Goal: Task Accomplishment & Management: Manage account settings

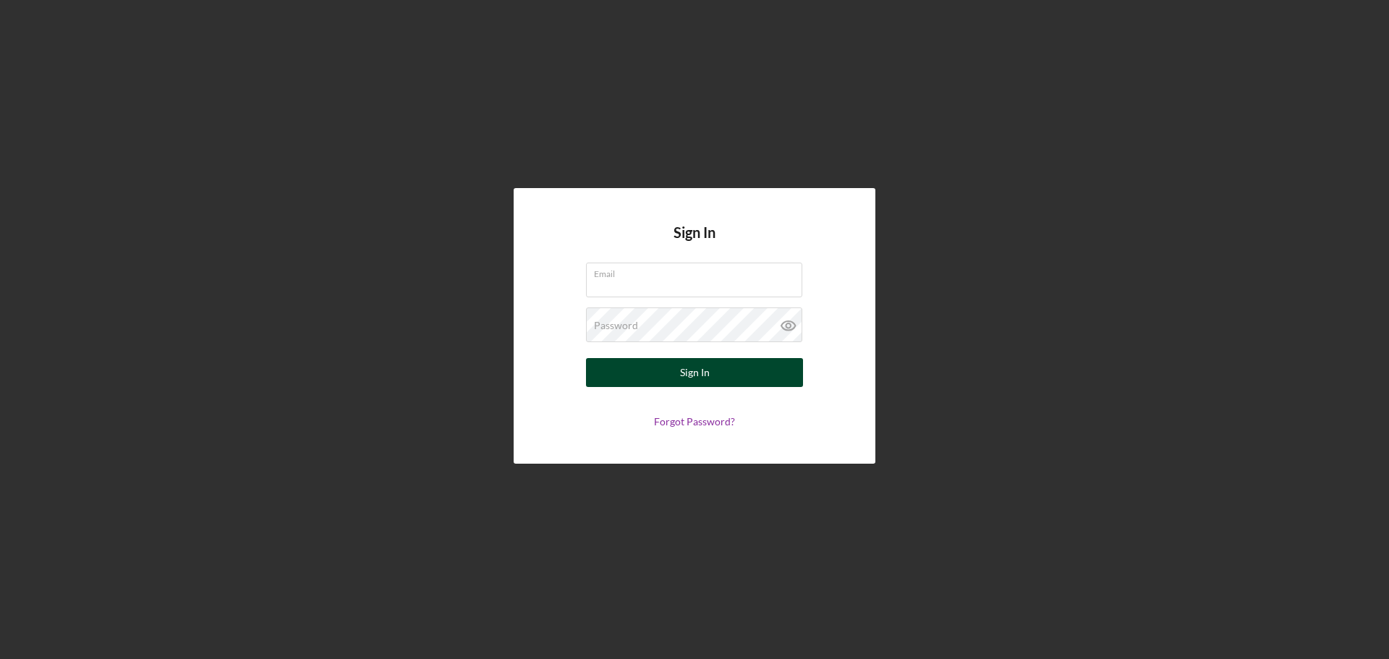
type input "[EMAIL_ADDRESS][DOMAIN_NAME]"
click at [725, 368] on button "Sign In" at bounding box center [694, 372] width 217 height 29
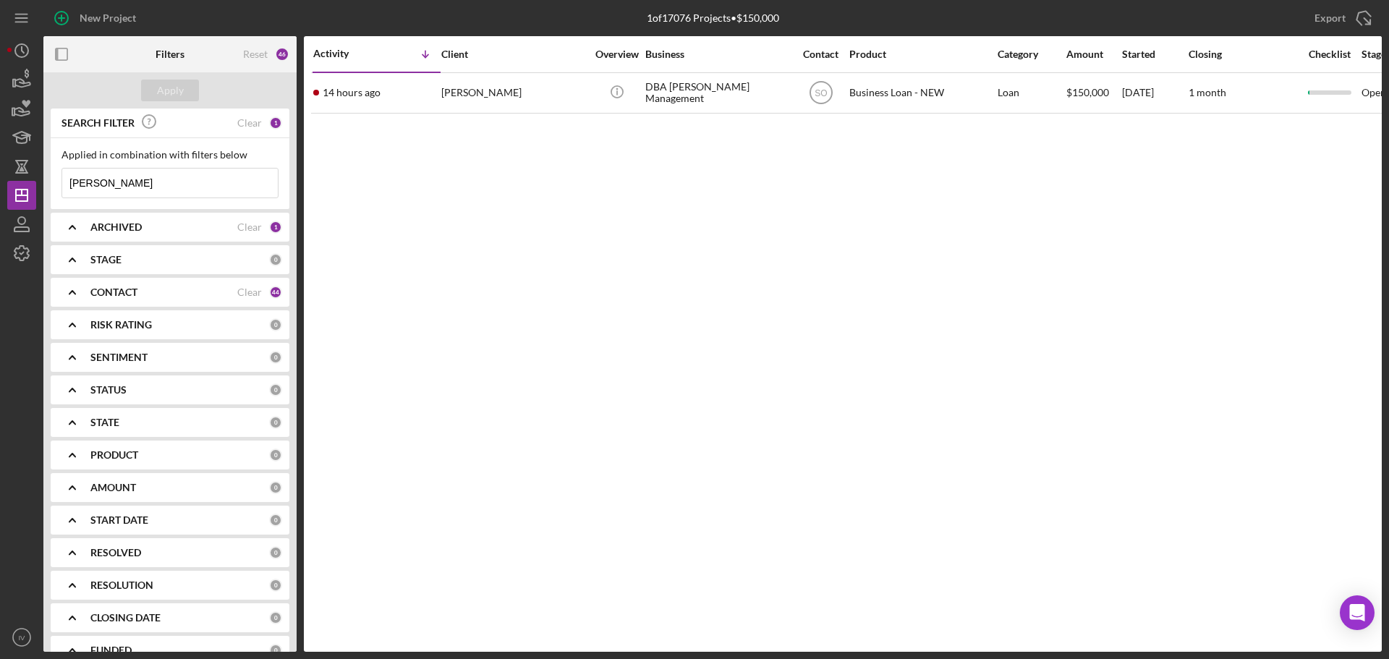
drag, startPoint x: 109, startPoint y: 187, endPoint x: 54, endPoint y: 192, distance: 55.9
click at [54, 192] on div "Applied in combination with filters below [PERSON_NAME] Icon/Menu Close" at bounding box center [170, 173] width 239 height 71
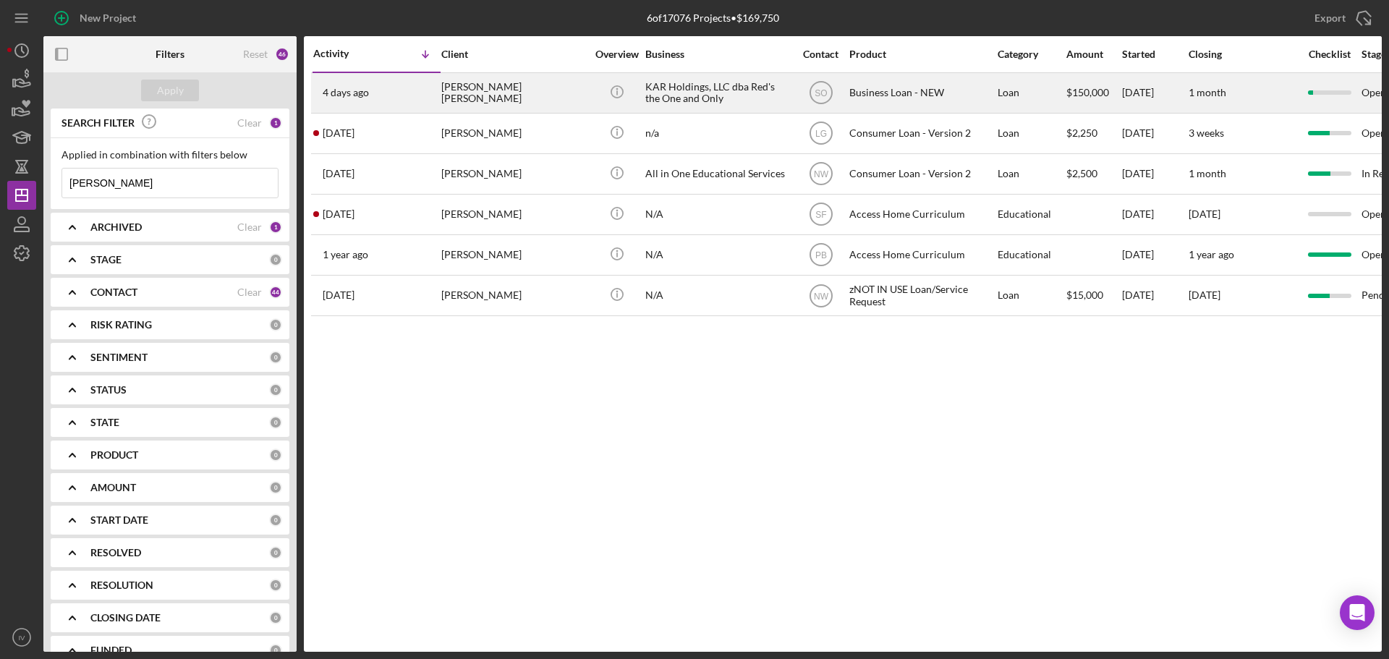
type input "[PERSON_NAME]"
click at [465, 100] on div "[PERSON_NAME] [PERSON_NAME]" at bounding box center [513, 93] width 145 height 38
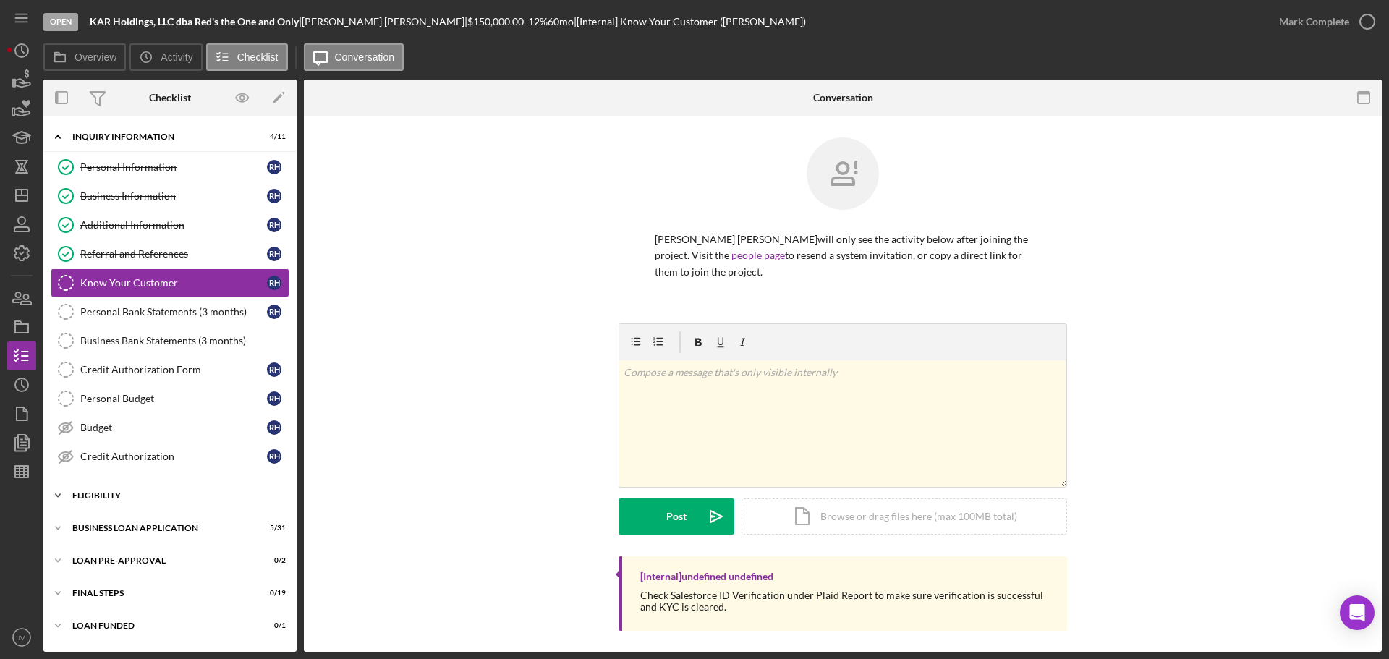
click at [108, 498] on div "ELIGIBILITY" at bounding box center [175, 495] width 206 height 9
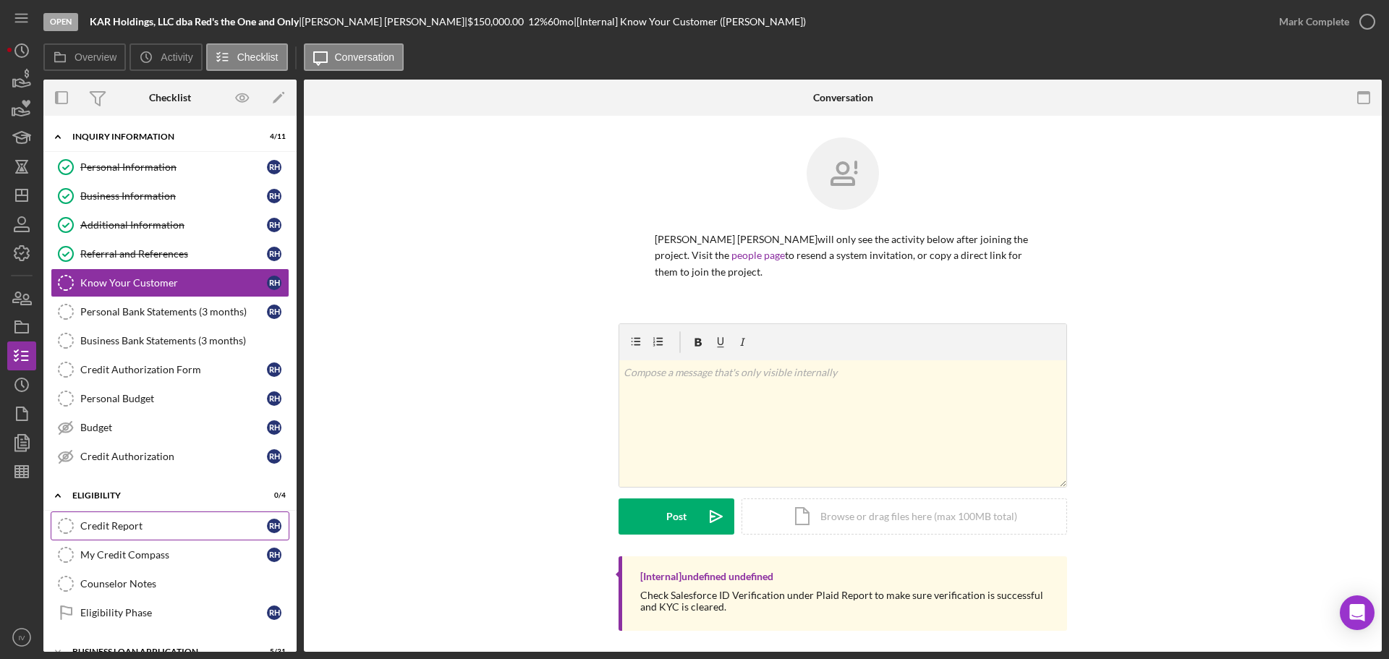
scroll to position [120, 0]
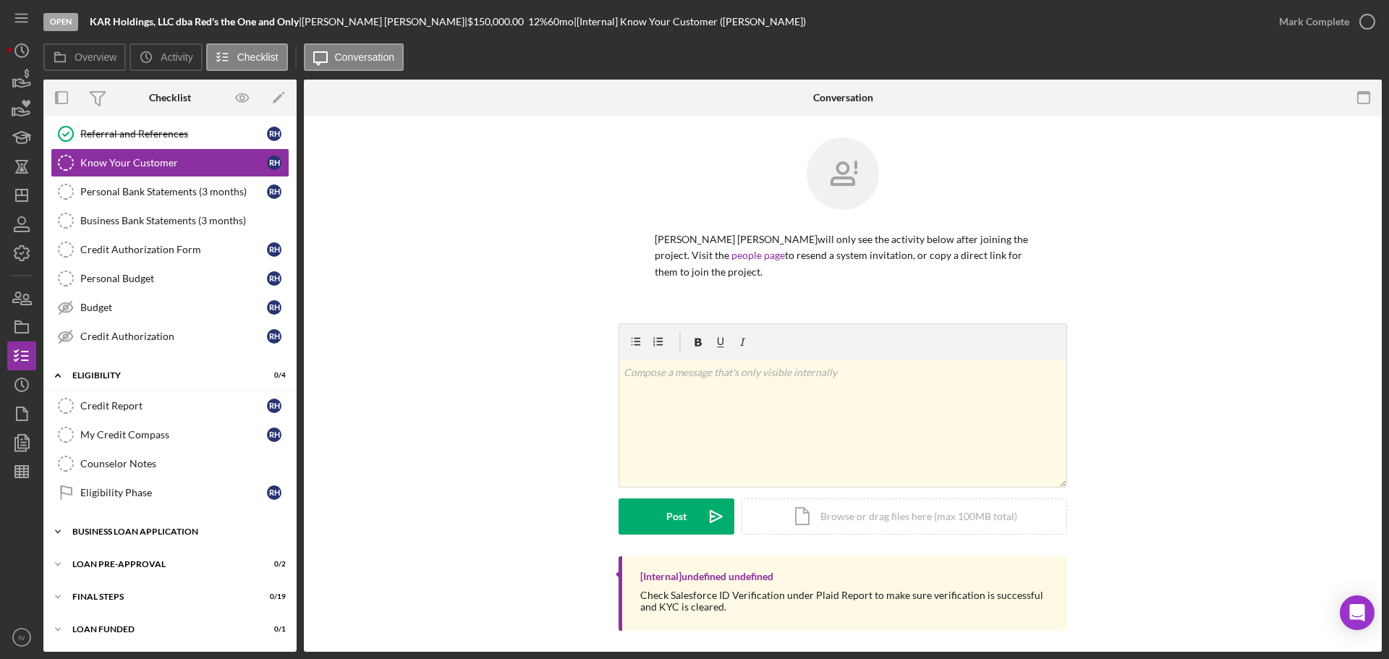
click at [112, 529] on div "BUSINESS LOAN APPLICATION" at bounding box center [175, 531] width 206 height 9
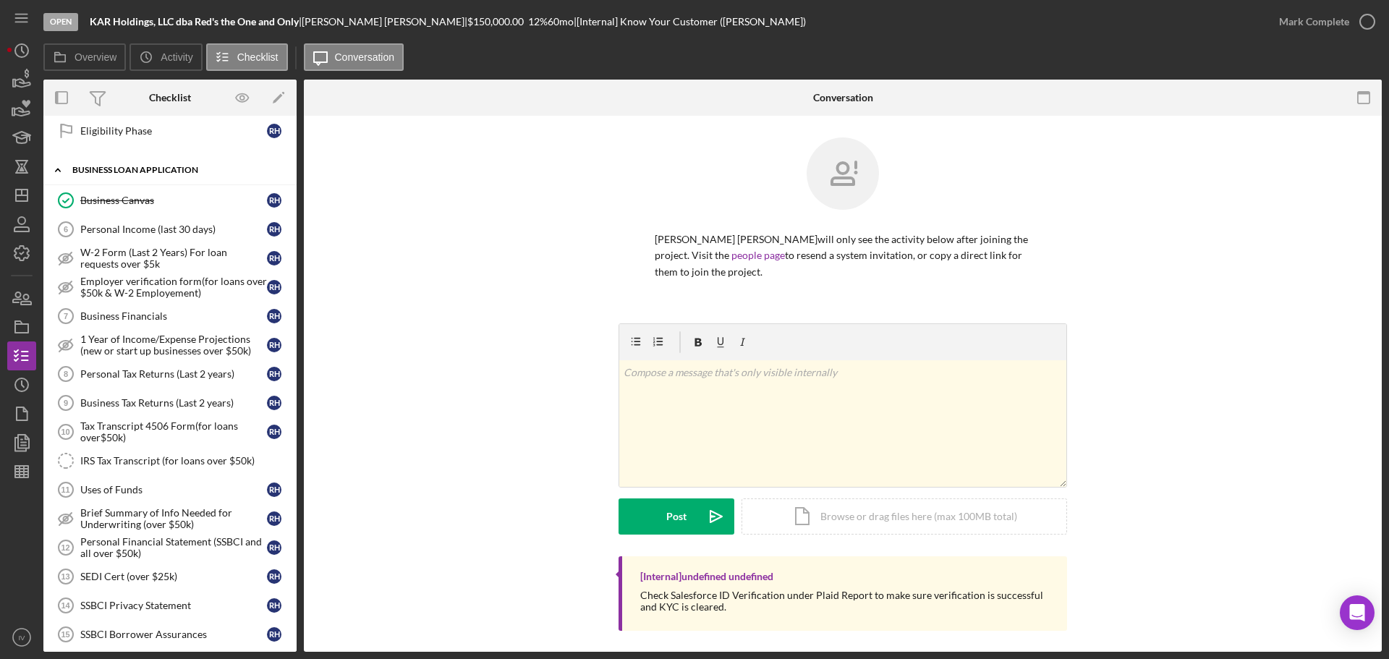
scroll to position [627, 0]
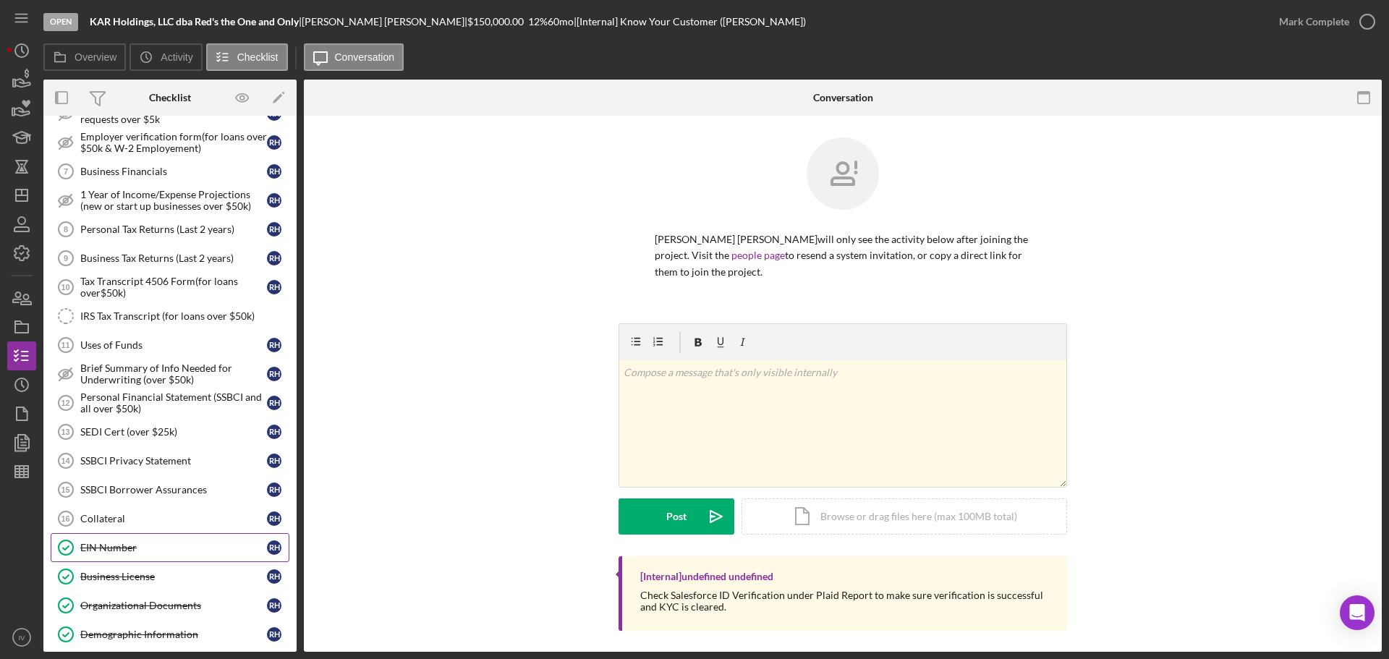
click at [116, 550] on div "EIN Number" at bounding box center [173, 548] width 187 height 12
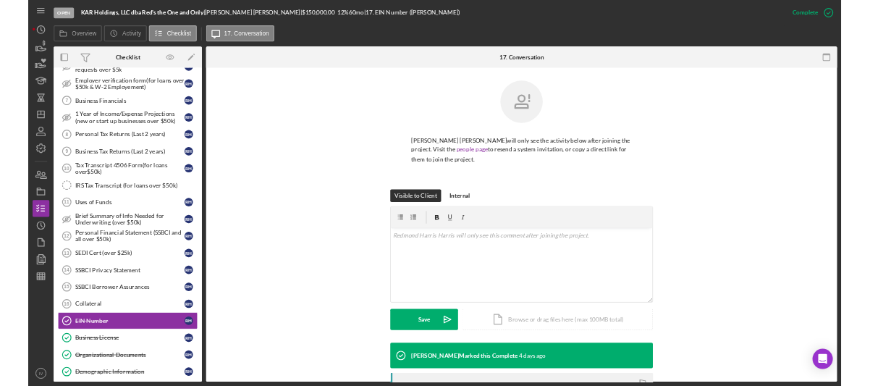
scroll to position [222, 0]
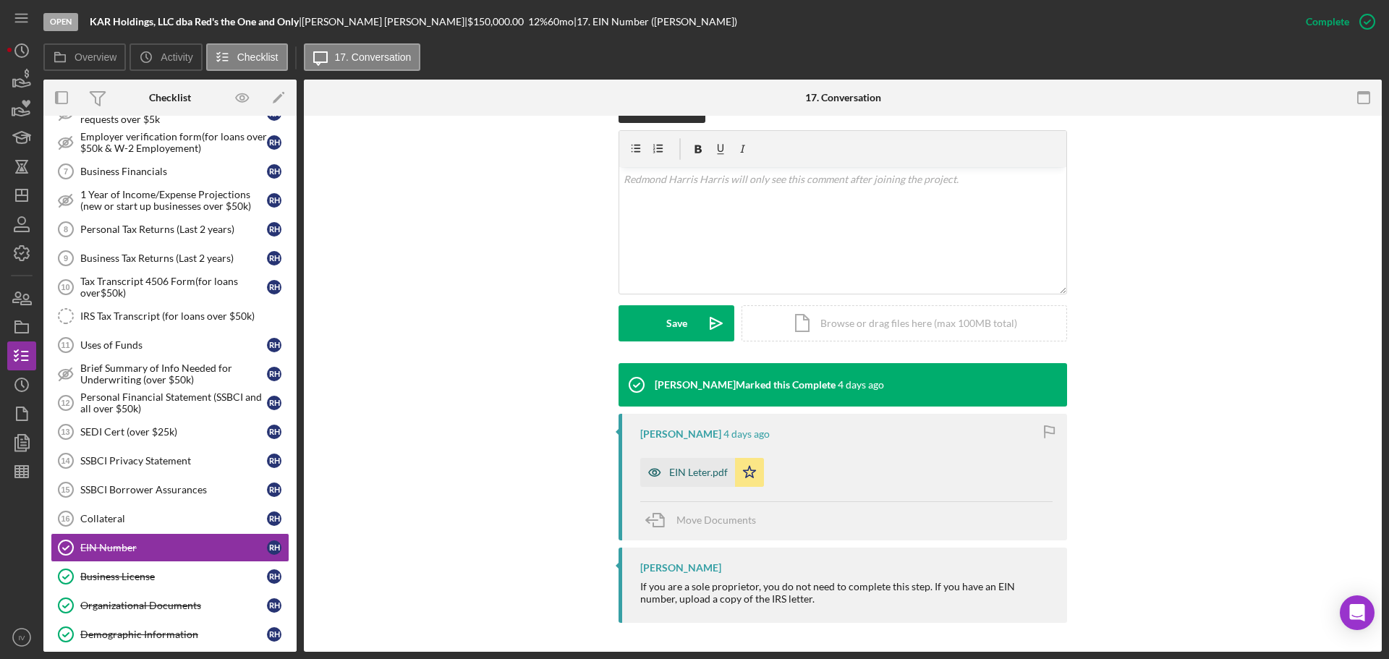
click at [711, 472] on div "EIN Leter.pdf" at bounding box center [698, 473] width 59 height 12
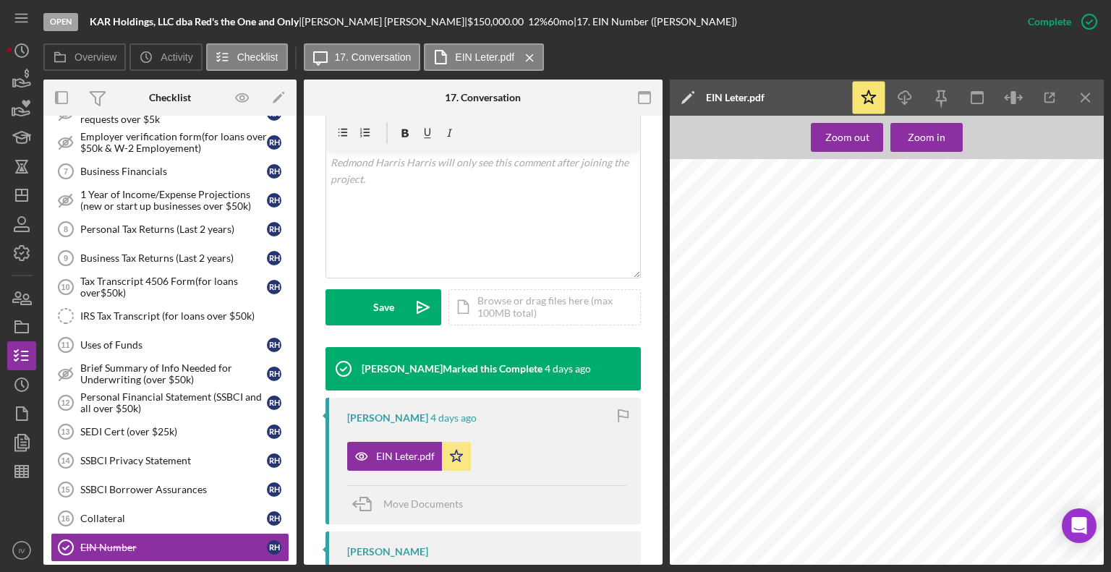
scroll to position [238, 0]
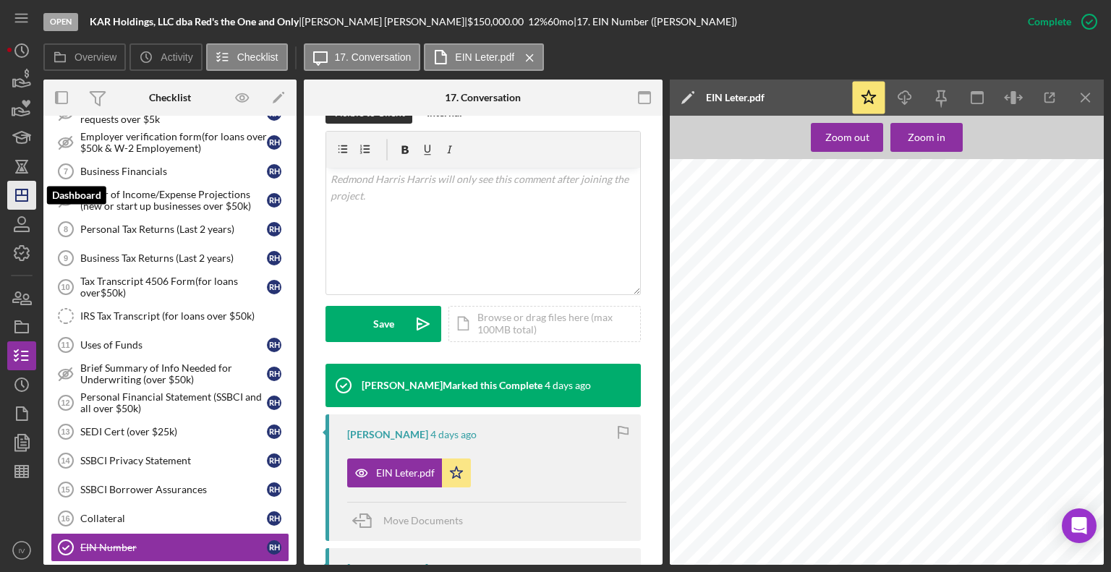
click at [22, 199] on icon "Icon/Dashboard" at bounding box center [22, 195] width 36 height 36
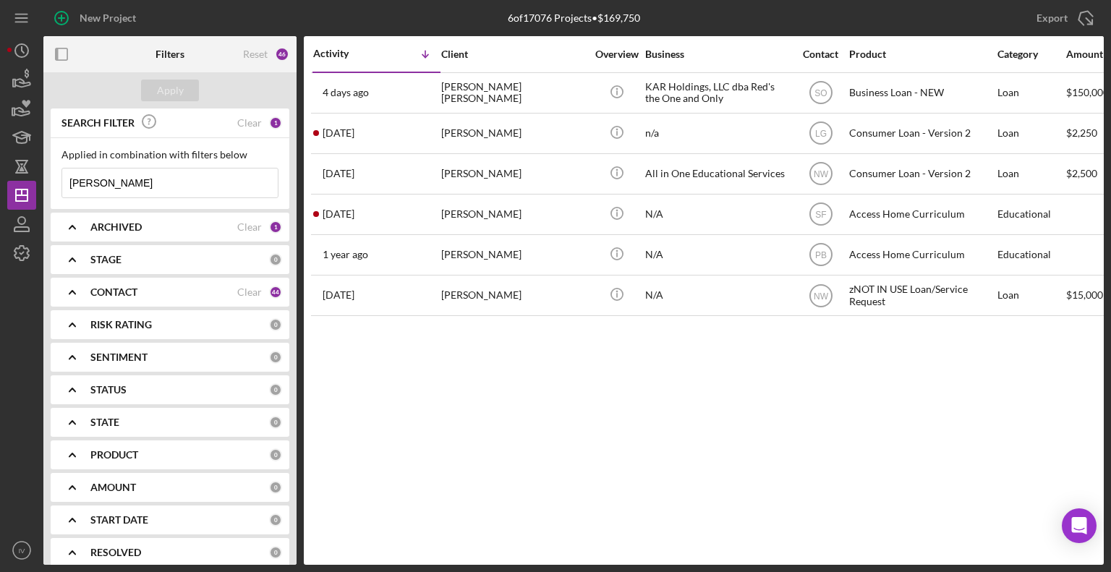
drag, startPoint x: 124, startPoint y: 186, endPoint x: 47, endPoint y: 174, distance: 78.3
click at [47, 174] on div "SEARCH FILTER Clear 1 Applied in combination with filters below [PERSON_NAME] I…" at bounding box center [169, 337] width 253 height 457
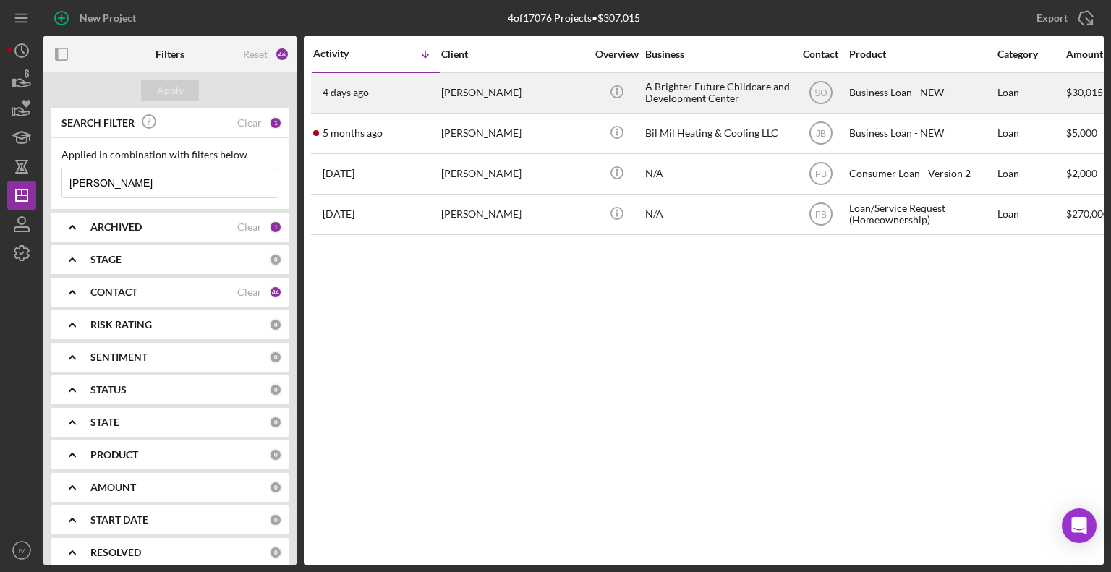
type input "[PERSON_NAME]"
click at [463, 94] on div "[PERSON_NAME]" at bounding box center [513, 93] width 145 height 38
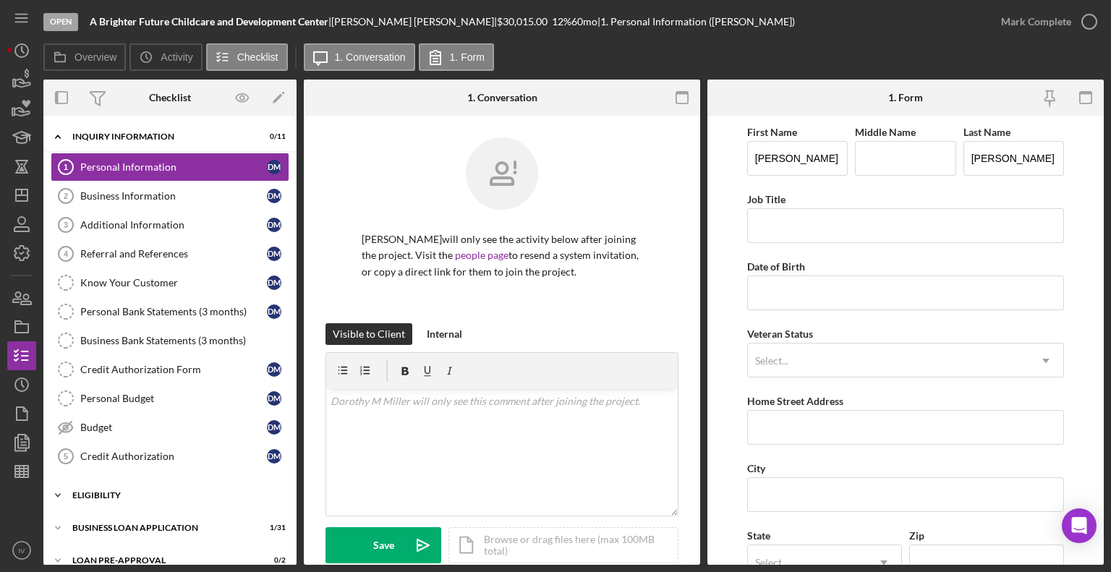
click at [91, 491] on div "ELIGIBILITY" at bounding box center [175, 495] width 206 height 9
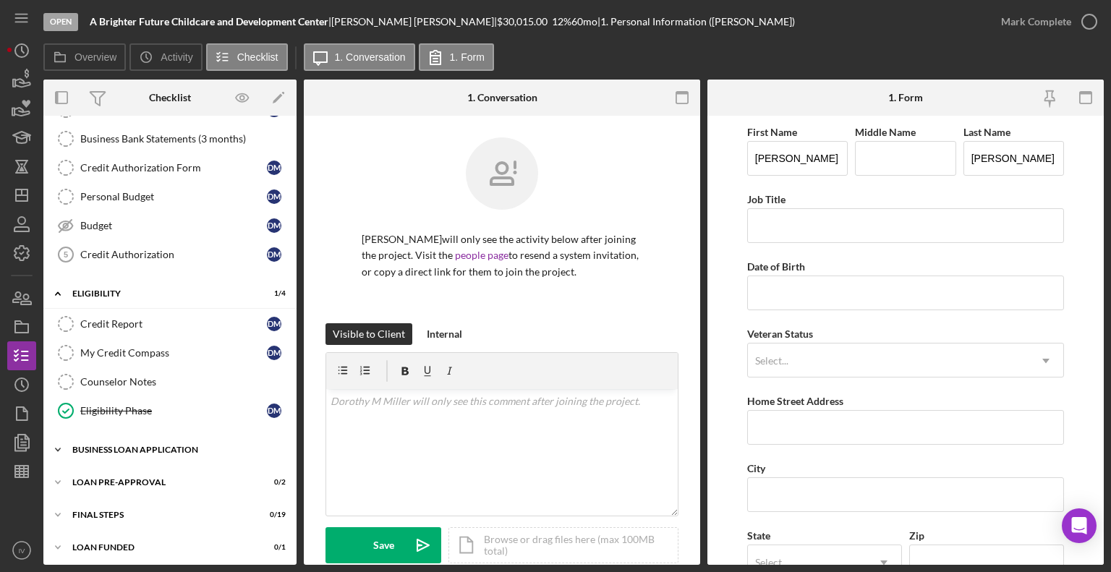
click at [107, 439] on div "Icon/Expander BUSINESS LOAN APPLICATION 1 / 31" at bounding box center [169, 450] width 253 height 29
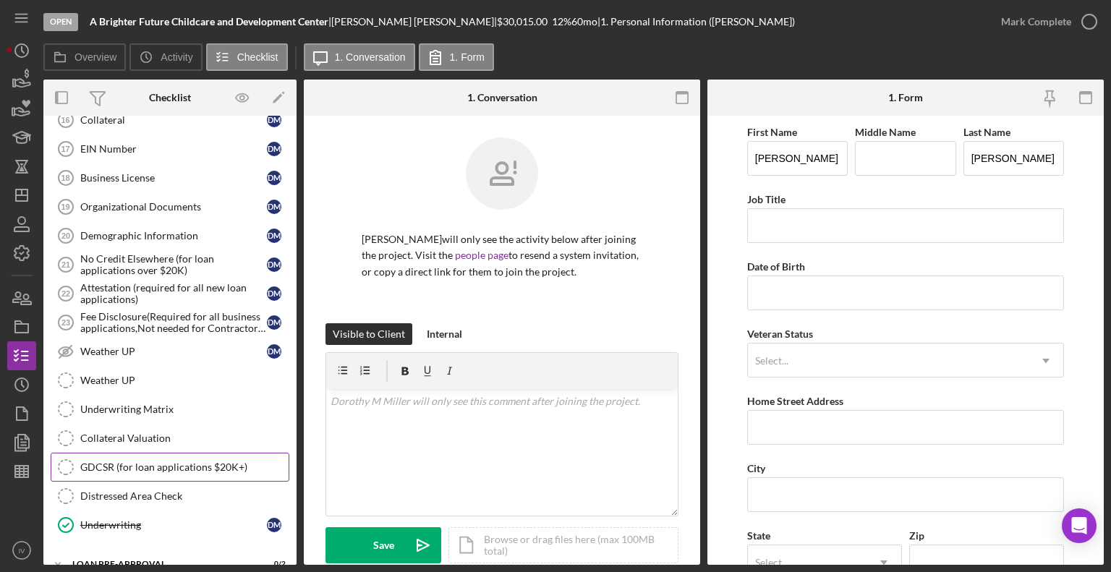
scroll to position [1098, 0]
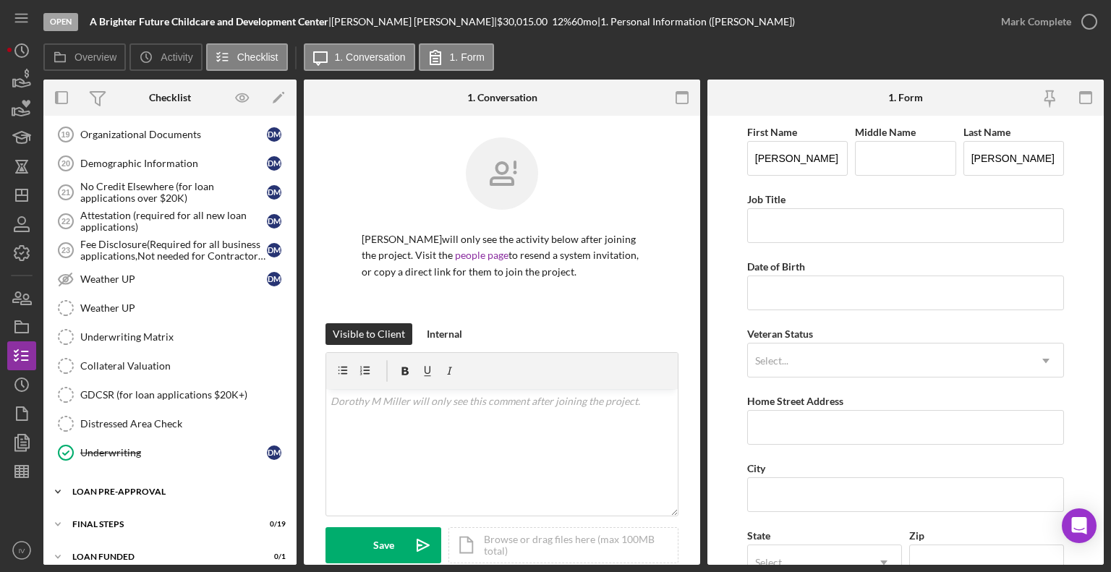
click at [95, 488] on div "LOAN PRE-APPROVAL" at bounding box center [175, 492] width 206 height 9
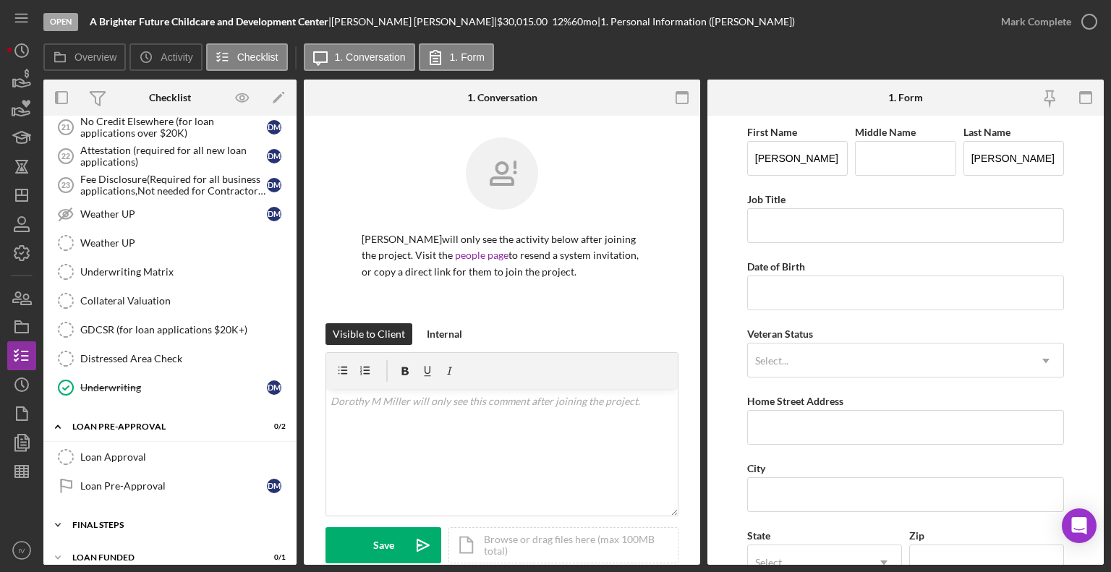
click at [105, 521] on div "FINAL STEPS" at bounding box center [175, 525] width 206 height 9
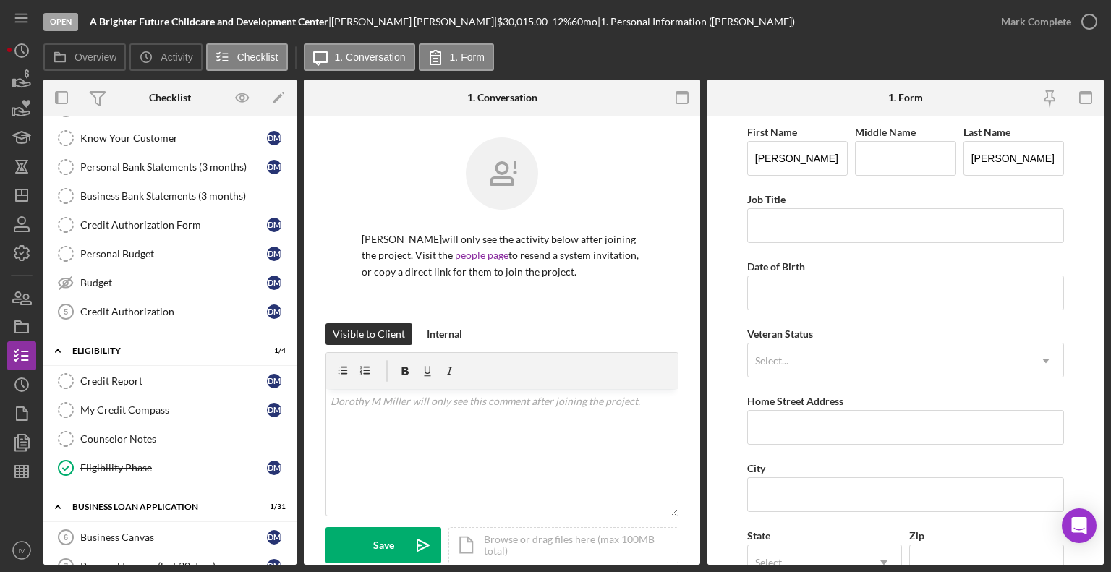
scroll to position [0, 0]
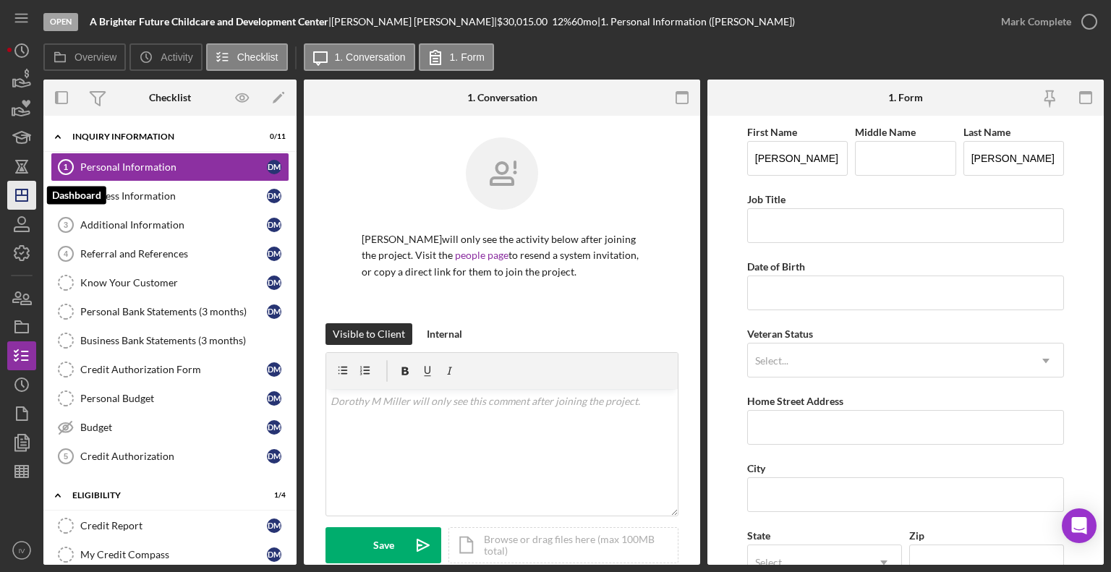
click at [20, 198] on icon "Icon/Dashboard" at bounding box center [22, 195] width 36 height 36
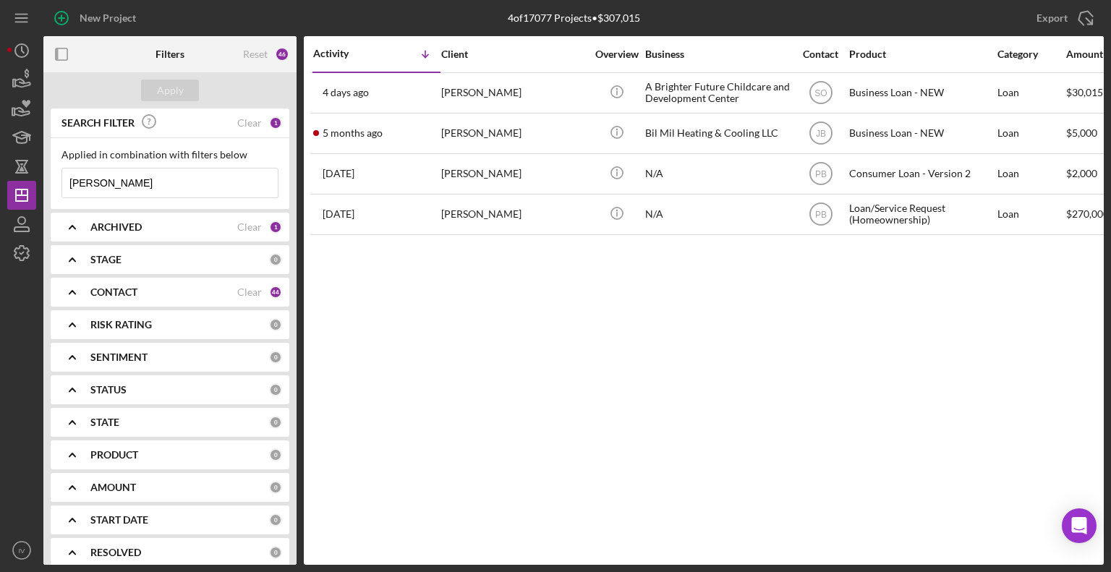
click at [104, 183] on input "[PERSON_NAME]" at bounding box center [170, 183] width 216 height 29
drag, startPoint x: 104, startPoint y: 183, endPoint x: 75, endPoint y: 179, distance: 29.2
click at [75, 179] on input "[PERSON_NAME]" at bounding box center [170, 183] width 216 height 29
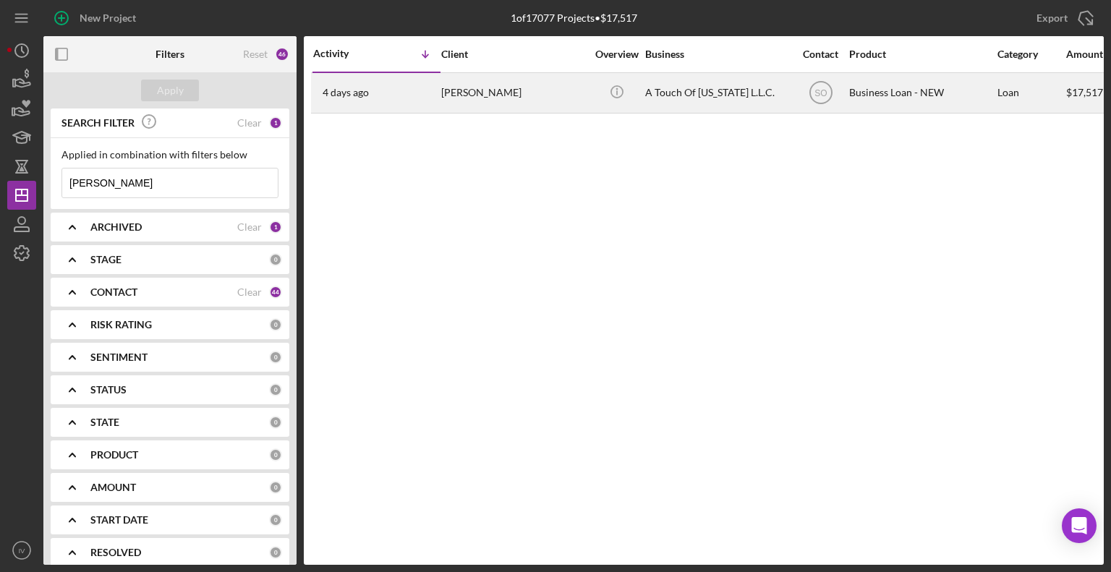
type input "[PERSON_NAME]"
click at [460, 89] on div "[PERSON_NAME]" at bounding box center [513, 93] width 145 height 38
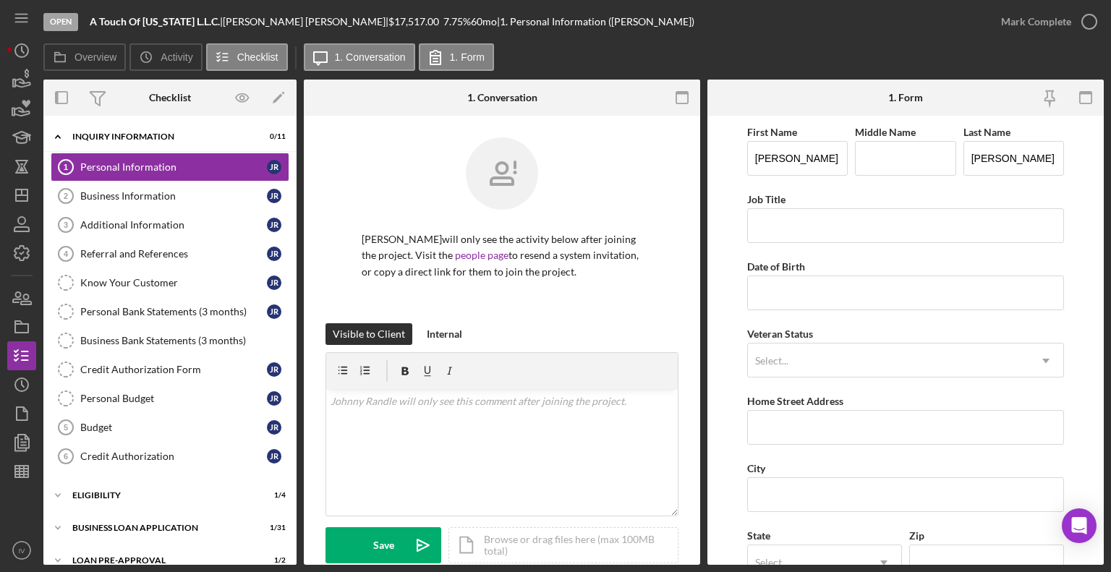
drag, startPoint x: 95, startPoint y: 485, endPoint x: 106, endPoint y: 473, distance: 15.9
click at [95, 485] on div "Icon/Expander ELIGIBILITY 1 / 4" at bounding box center [169, 495] width 253 height 29
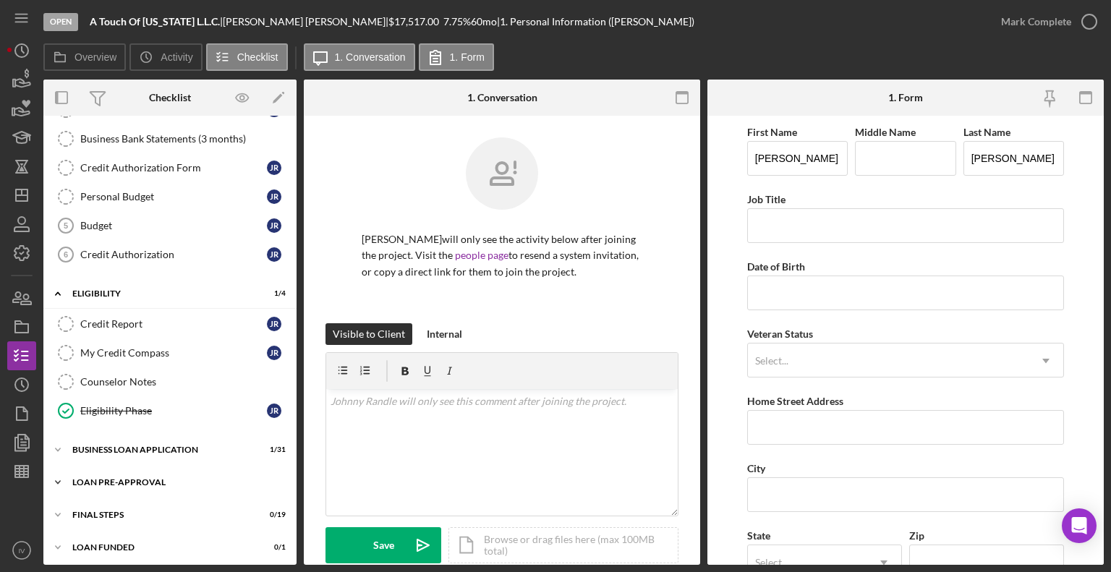
click at [112, 486] on div "Icon/Expander LOAN PRE-APPROVAL 1 / 2" at bounding box center [169, 482] width 253 height 29
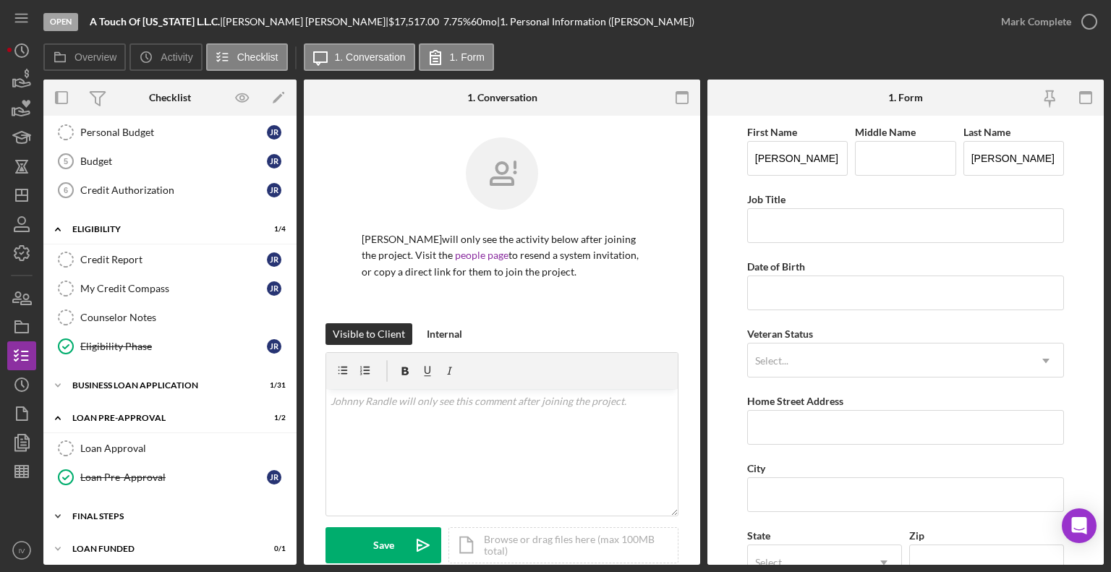
click at [91, 512] on div "FINAL STEPS" at bounding box center [175, 516] width 206 height 9
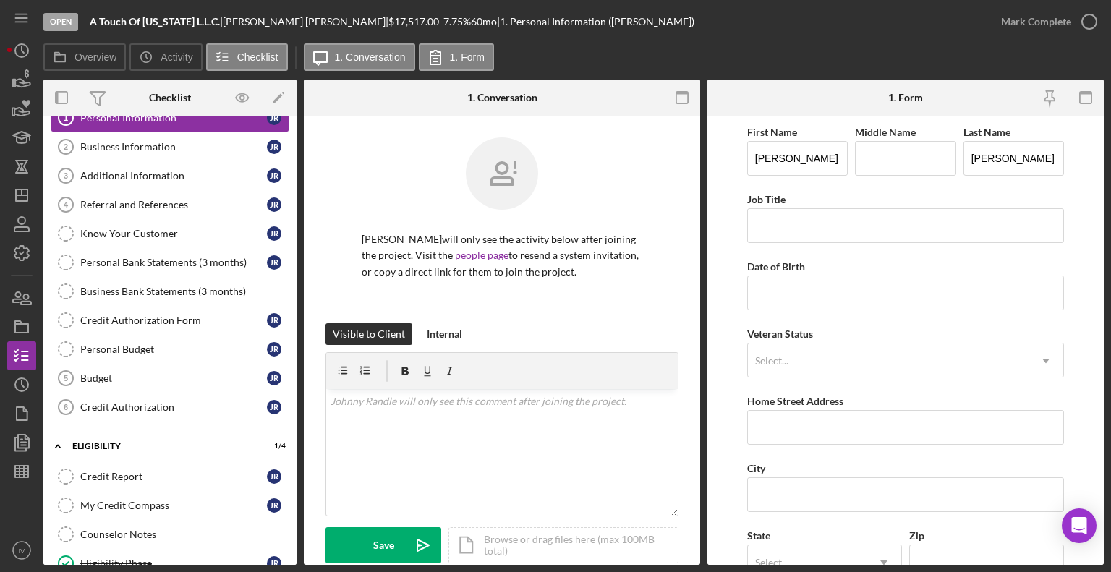
scroll to position [0, 0]
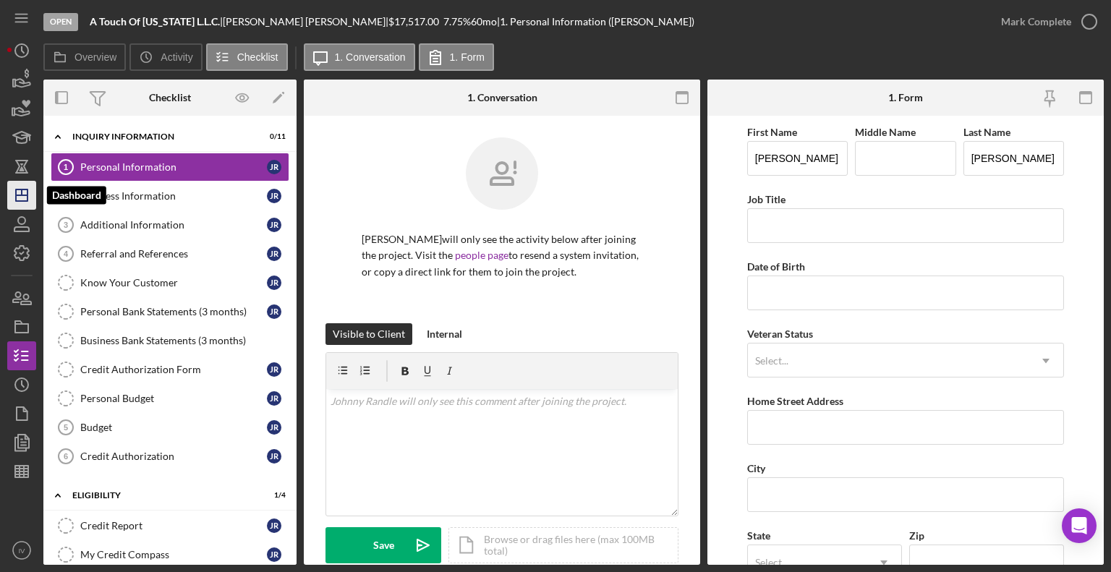
click at [32, 195] on icon "Icon/Dashboard" at bounding box center [22, 195] width 36 height 36
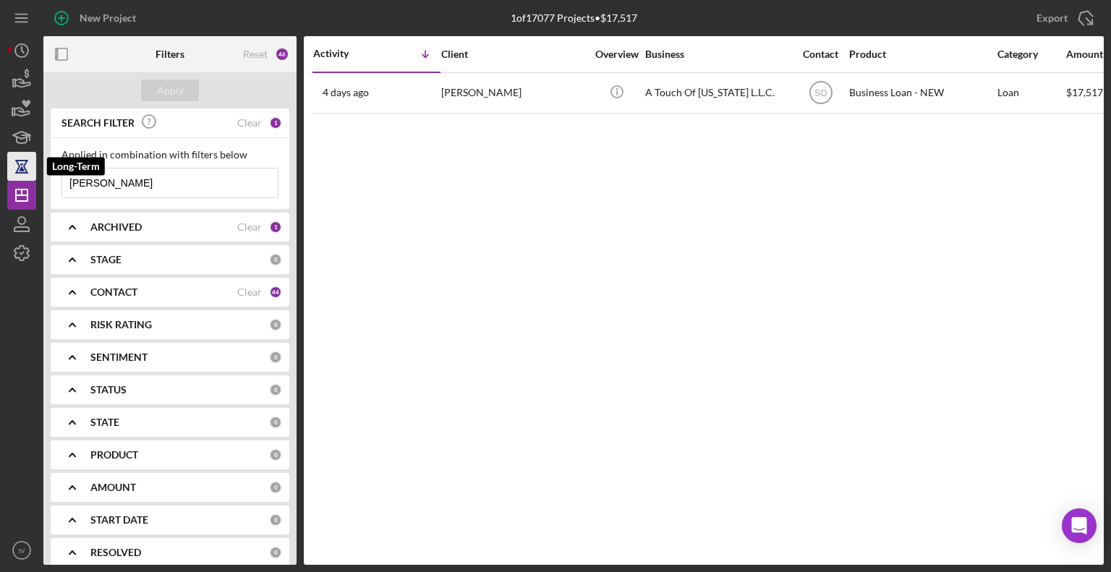
drag, startPoint x: 124, startPoint y: 184, endPoint x: 18, endPoint y: 161, distance: 108.7
click at [18, 161] on div "New Project 1 of 17077 Projects • $17,517 [PERSON_NAME] Export Icon/Export Filt…" at bounding box center [555, 282] width 1097 height 565
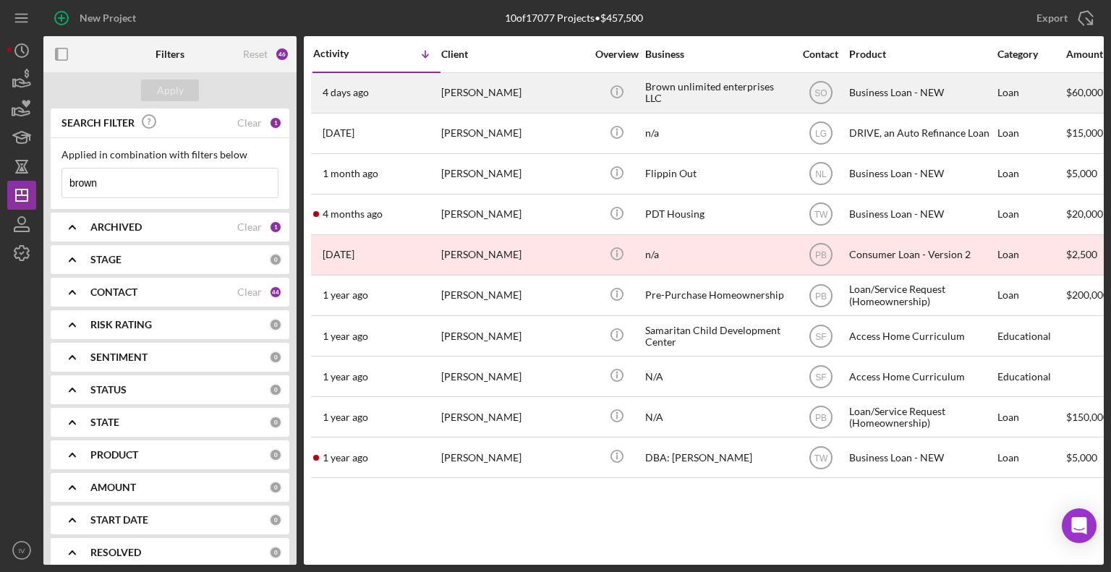
type input "brown"
click at [480, 95] on div "[PERSON_NAME]" at bounding box center [513, 93] width 145 height 38
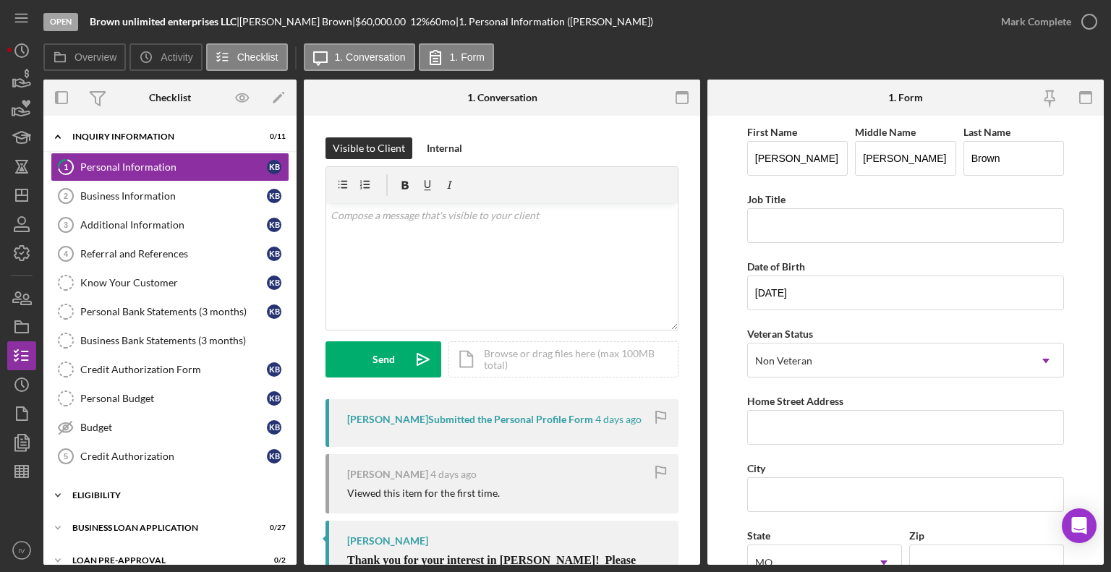
click at [81, 483] on div "Icon/Expander ELIGIBILITY 1 / 4" at bounding box center [169, 495] width 253 height 29
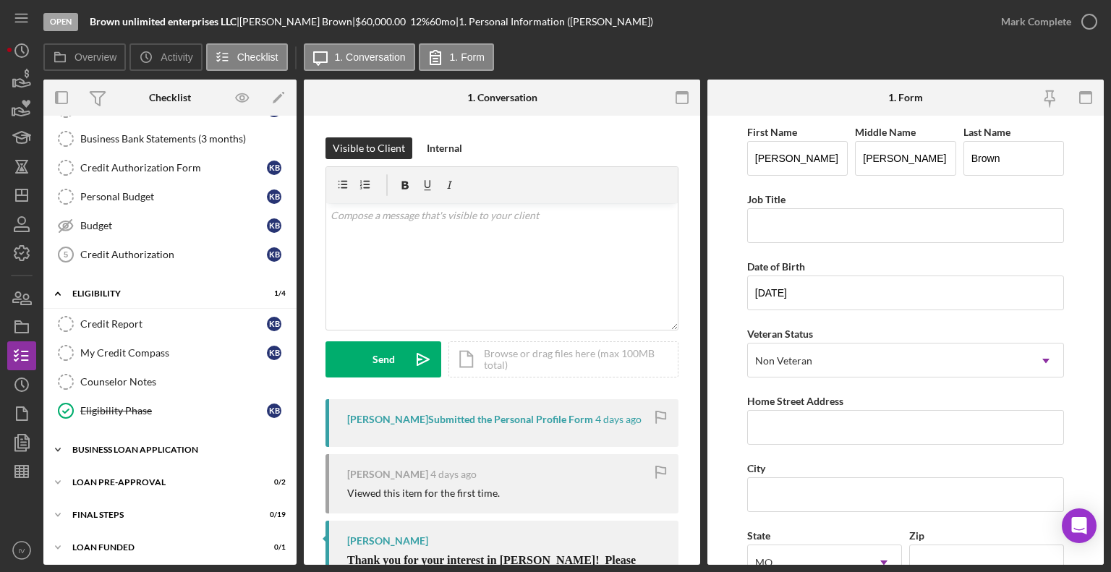
click at [110, 446] on div "BUSINESS LOAN APPLICATION" at bounding box center [175, 450] width 206 height 9
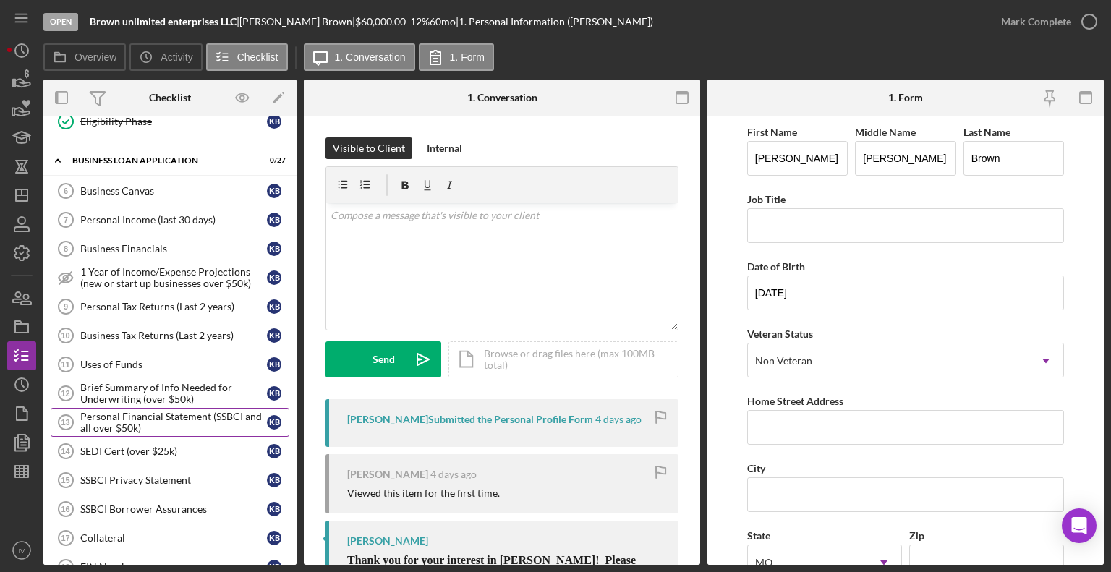
scroll to position [564, 0]
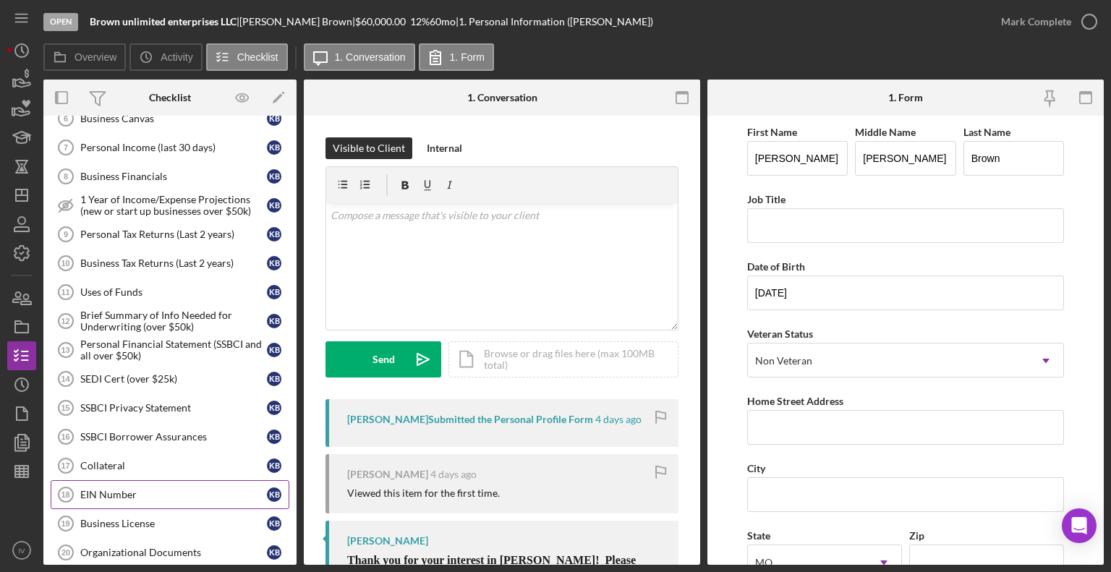
click at [134, 489] on div "EIN Number" at bounding box center [173, 495] width 187 height 12
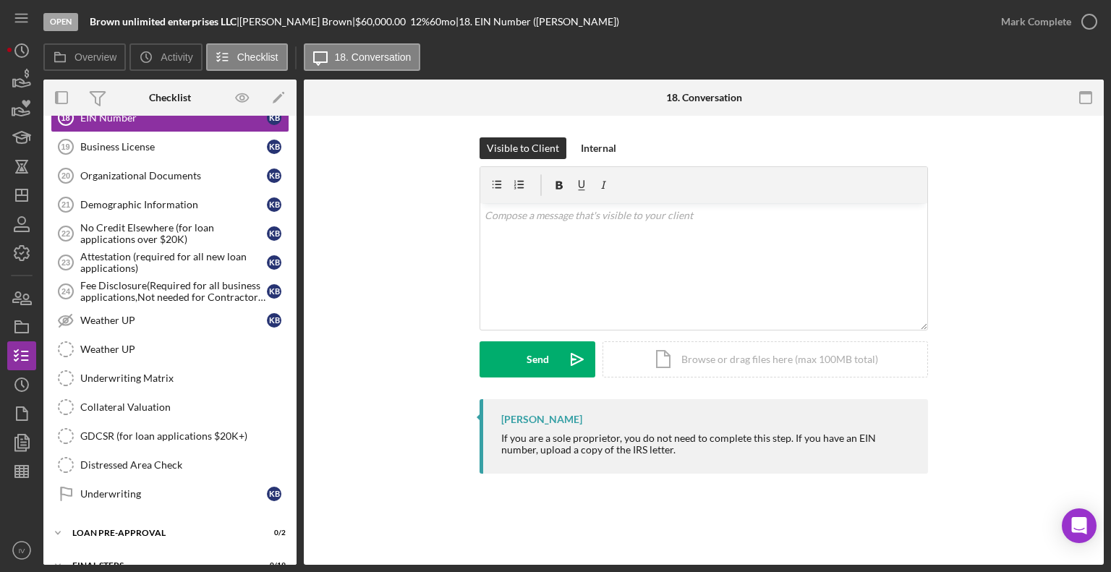
scroll to position [983, 0]
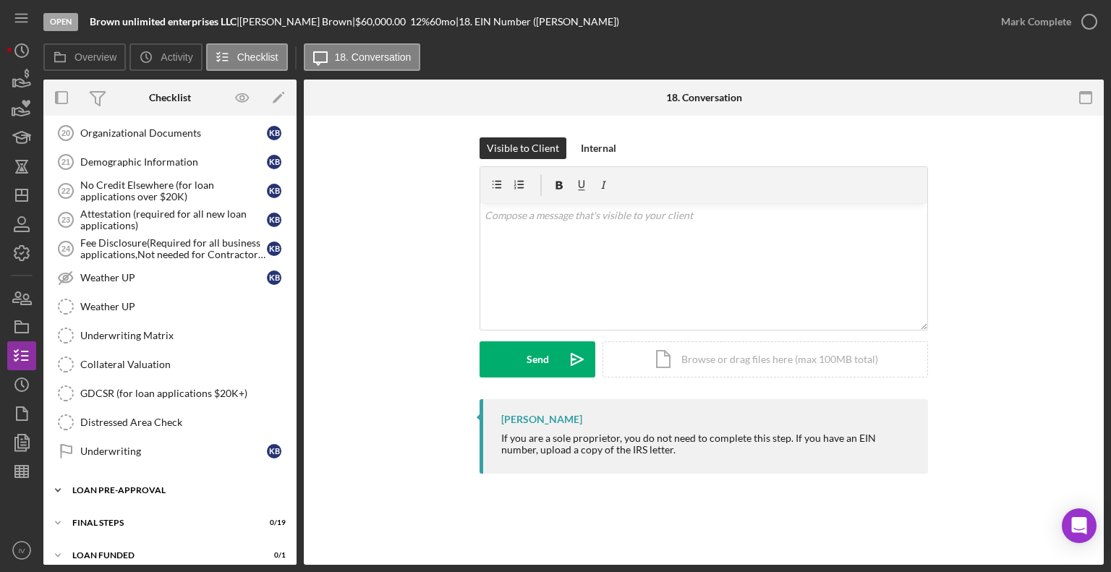
click at [107, 486] on div "LOAN PRE-APPROVAL" at bounding box center [175, 490] width 206 height 9
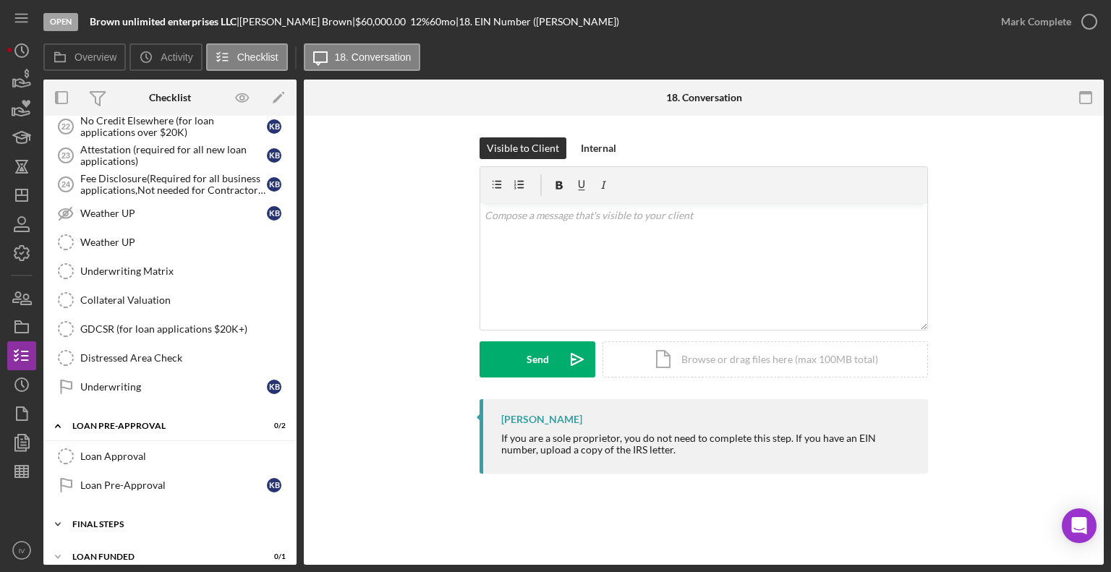
click at [127, 520] on div "FINAL STEPS" at bounding box center [175, 524] width 206 height 9
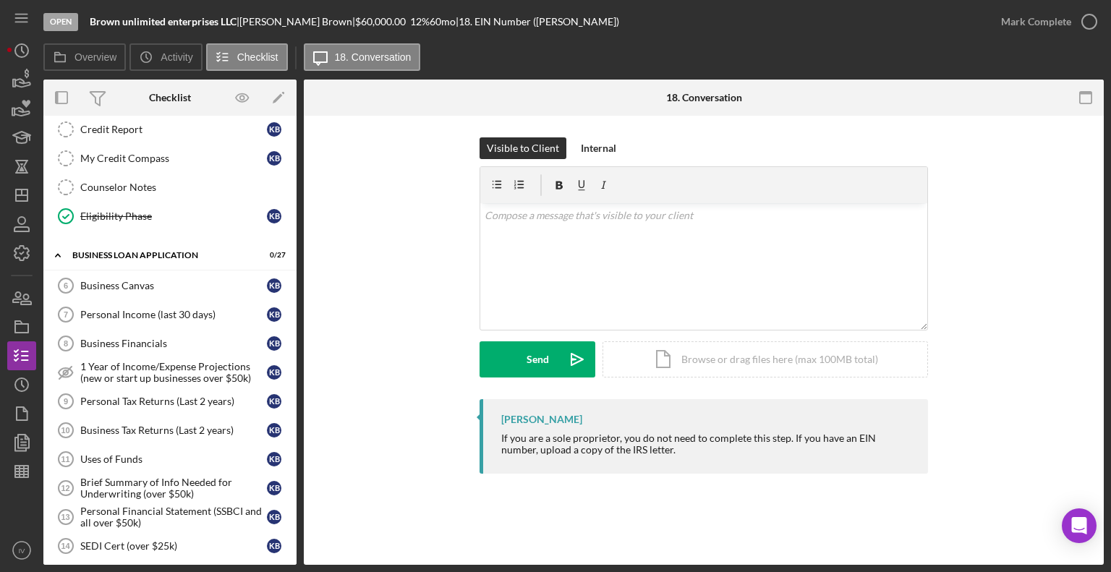
scroll to position [0, 0]
